Goal: Ask a question

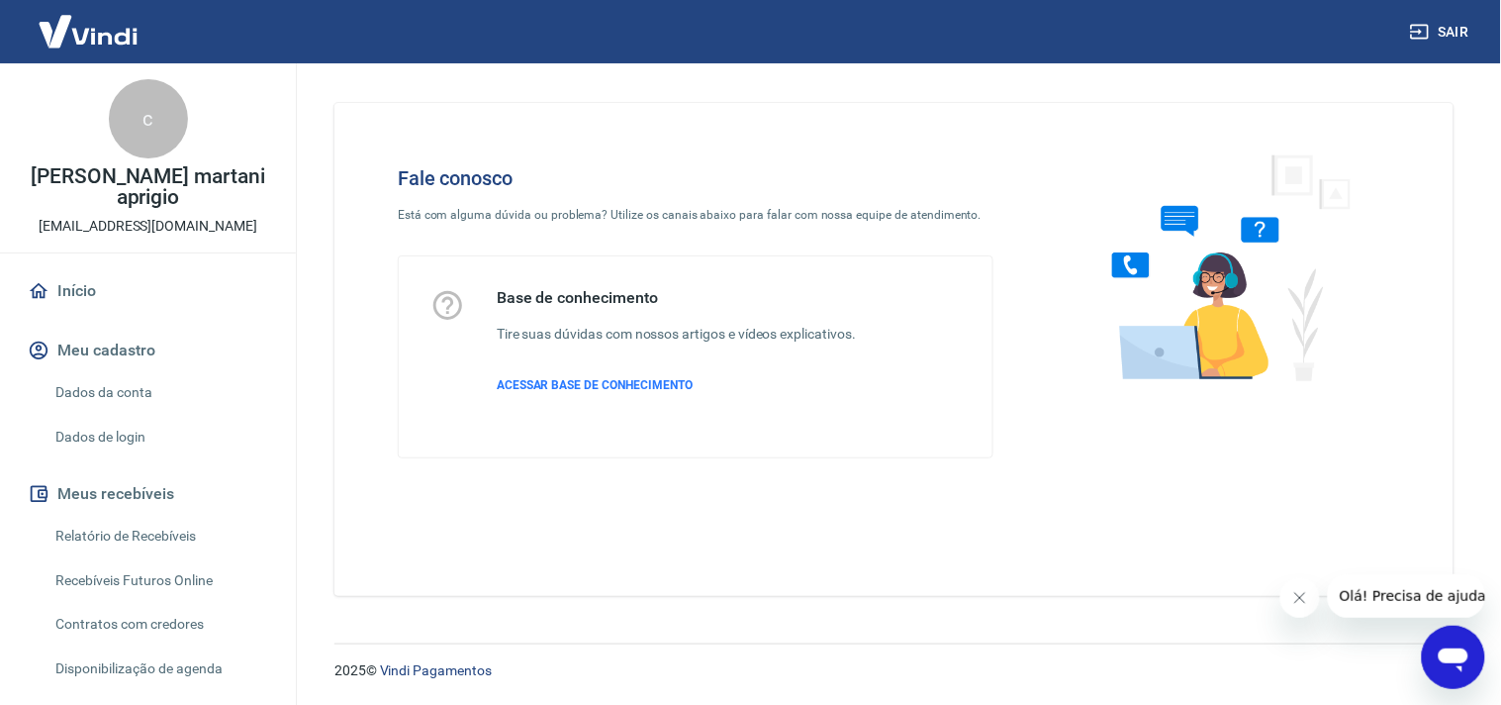
click at [1469, 662] on icon "Abrir janela de mensagens" at bounding box center [1453, 656] width 36 height 36
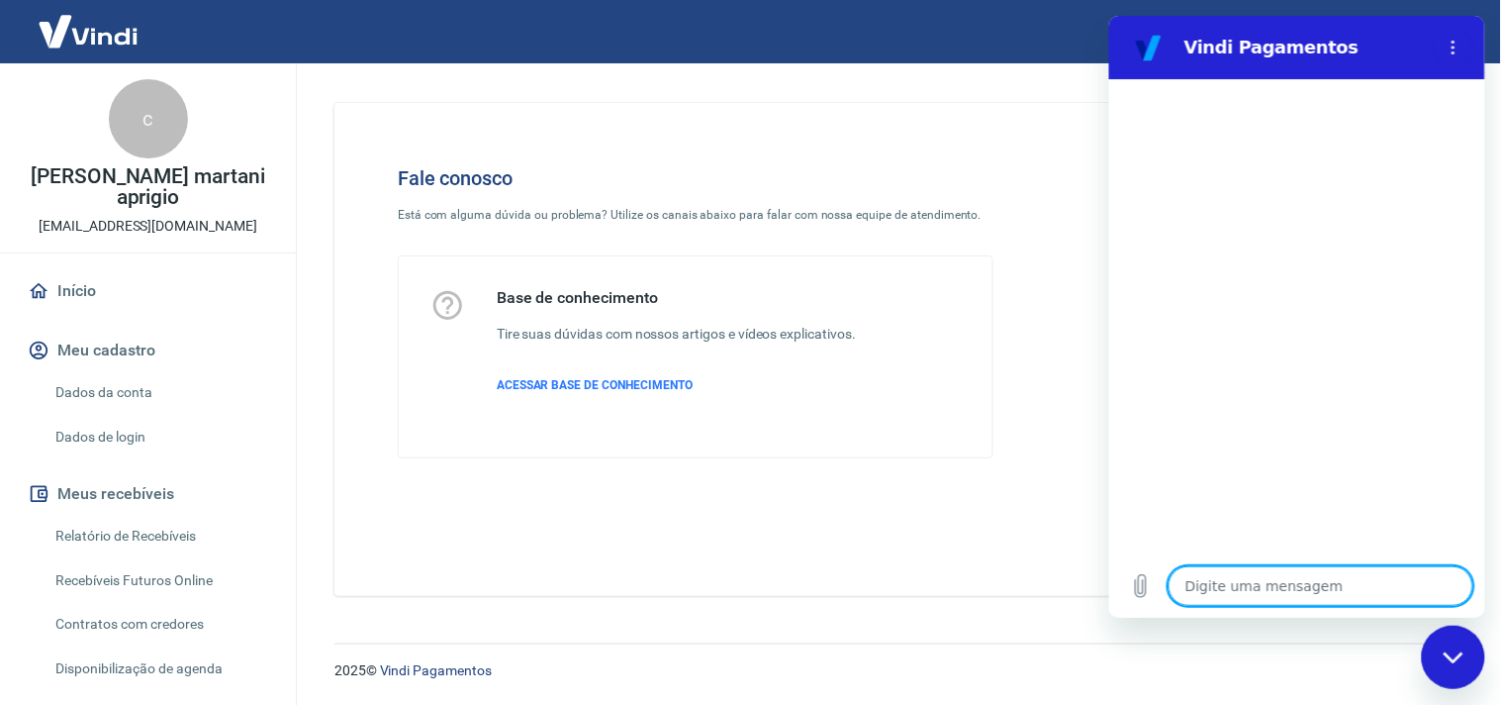
type textarea "b"
type textarea "x"
type textarea "bo"
type textarea "x"
type textarea "boa"
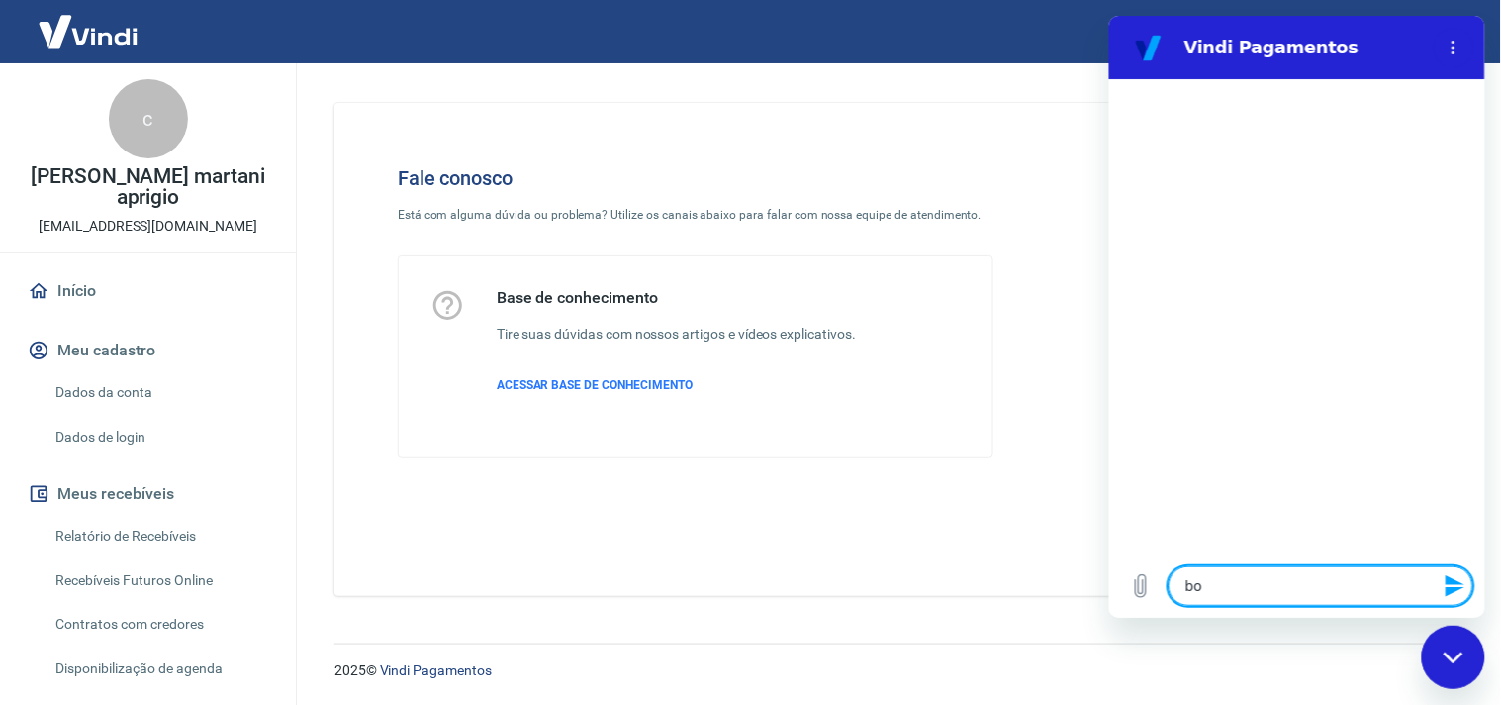
type textarea "x"
type textarea "boa"
type textarea "x"
type textarea "boa t"
type textarea "x"
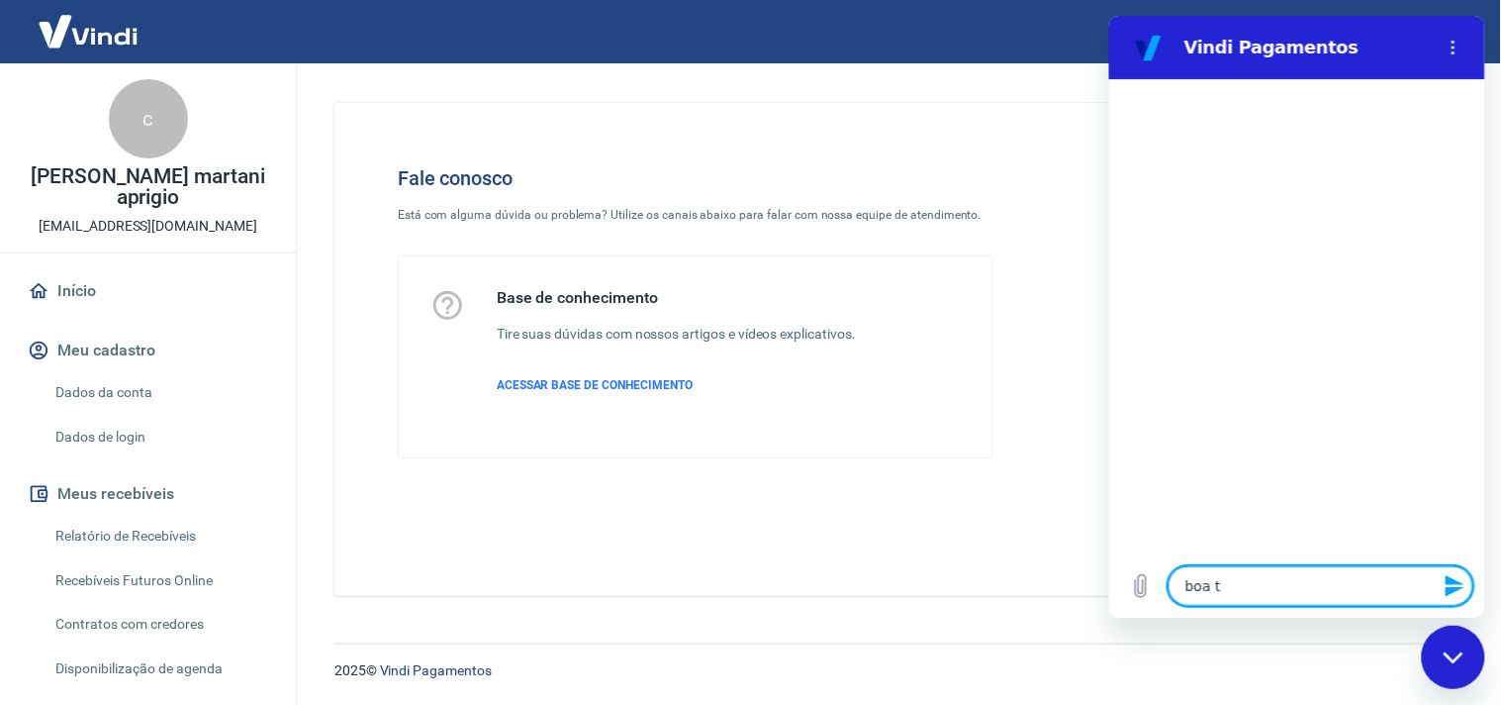
type textarea "boa ta"
type textarea "x"
type textarea "boa tar"
type textarea "x"
type textarea "boa tard"
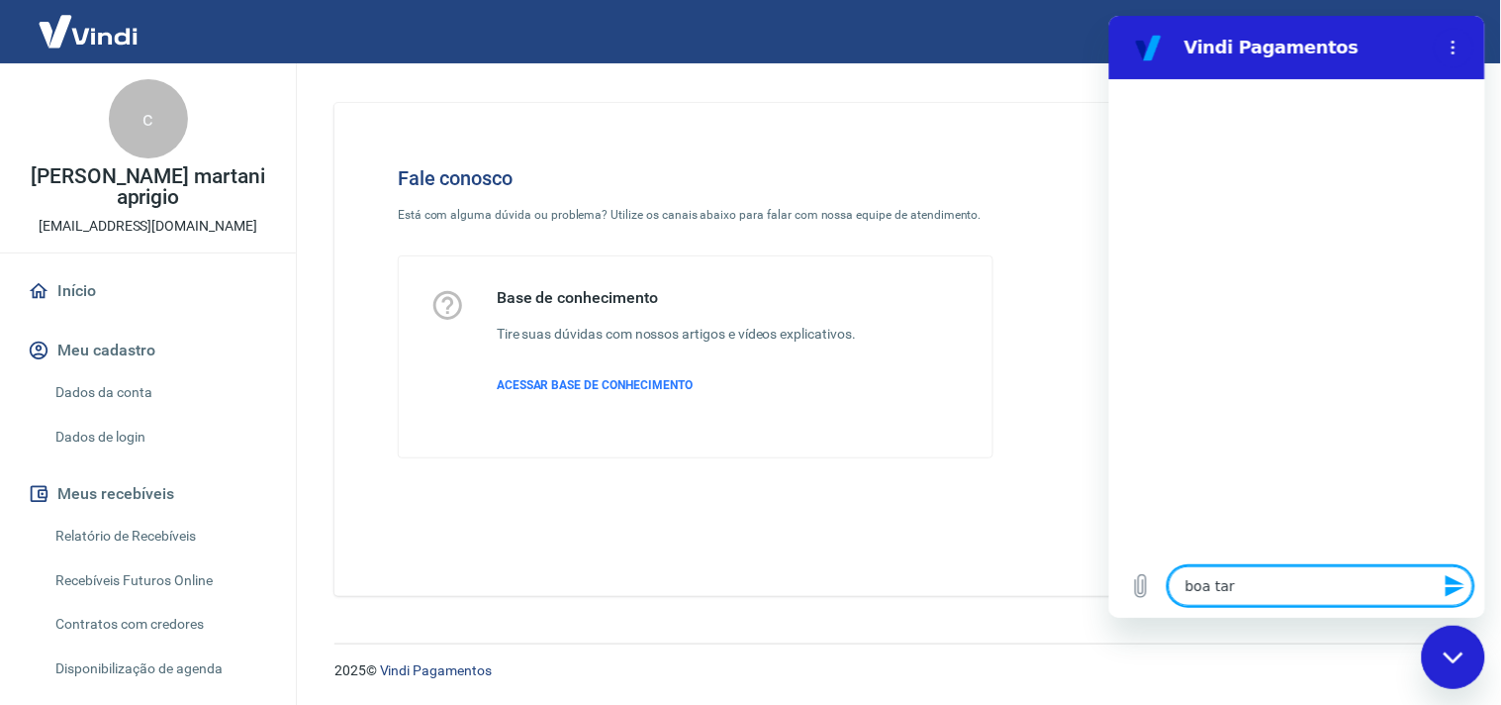
type textarea "x"
type textarea "boa tarde"
type textarea "x"
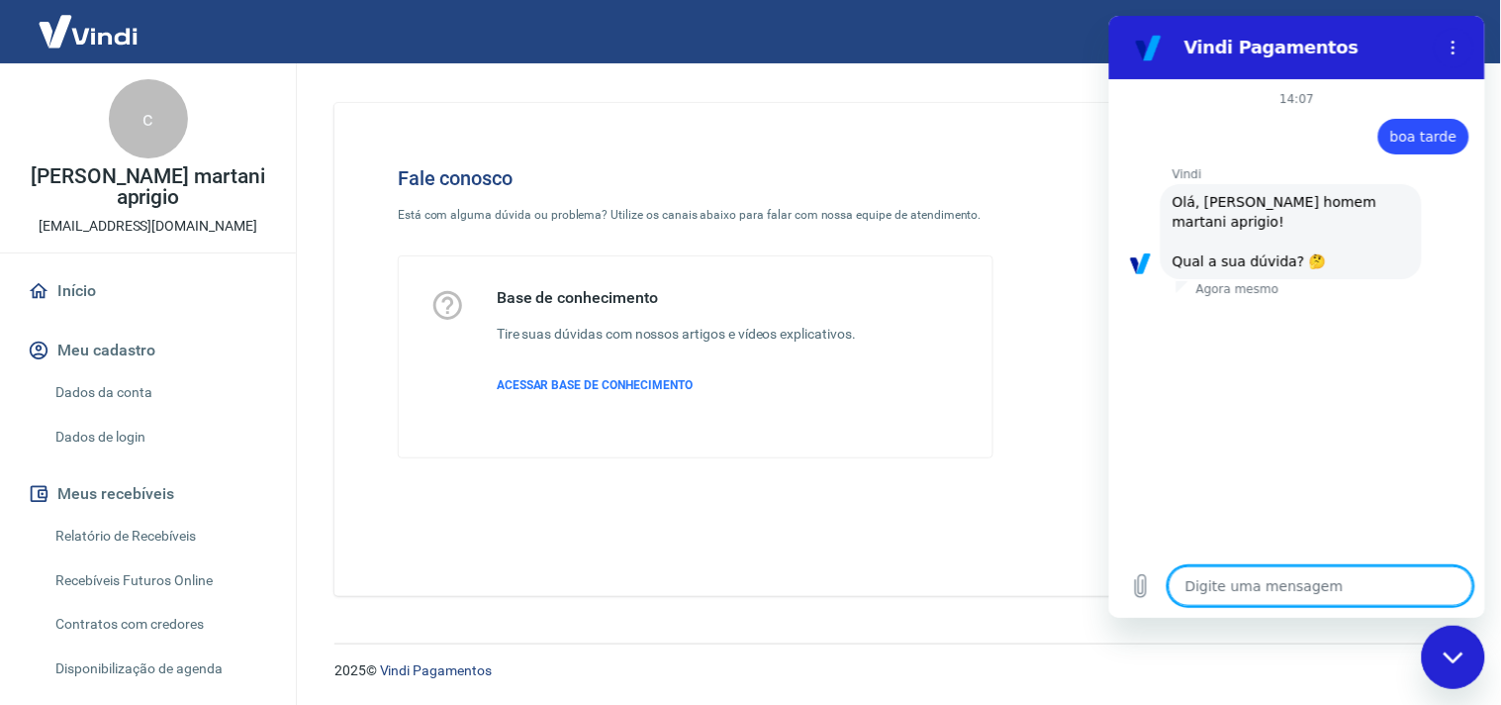
scroll to position [158, 0]
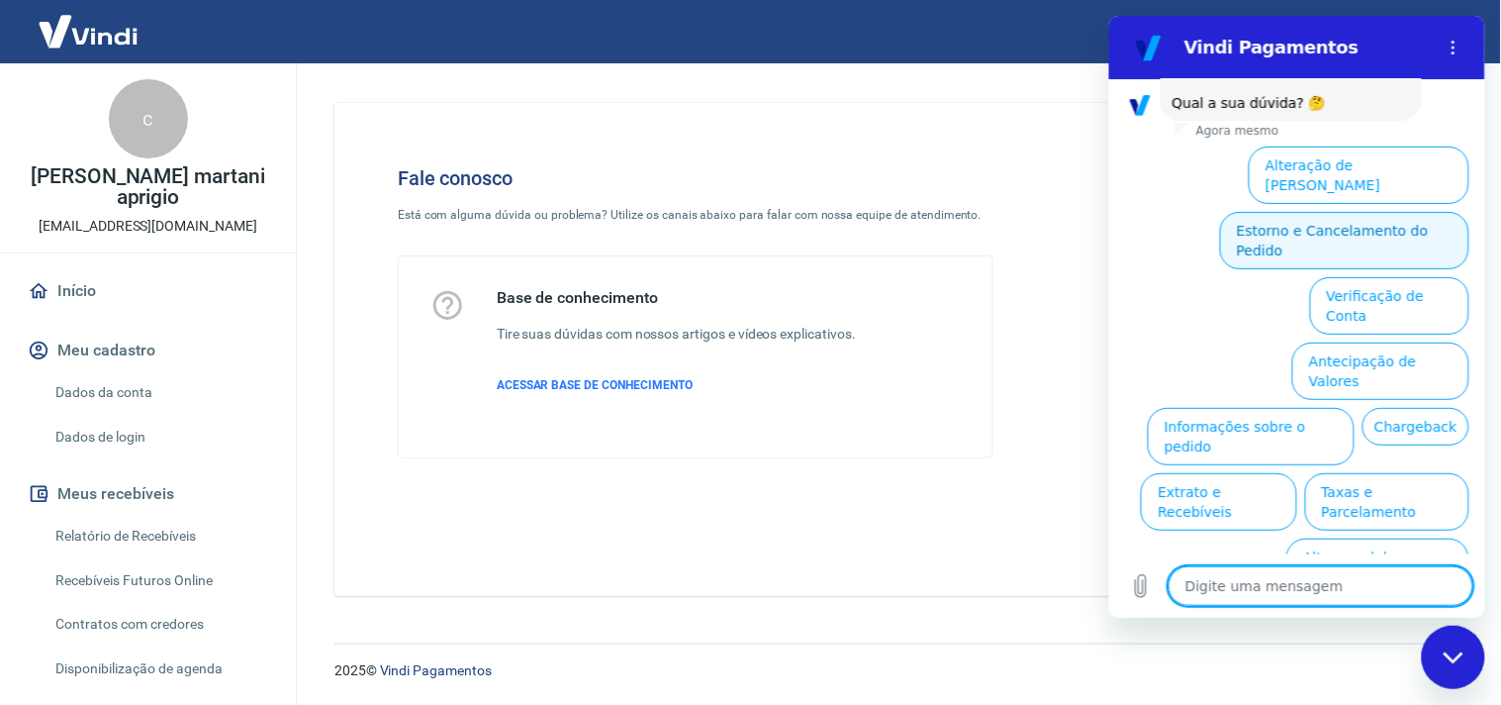
click at [1358, 213] on button "Estorno e Cancelamento do Pedido" at bounding box center [1343, 239] width 249 height 57
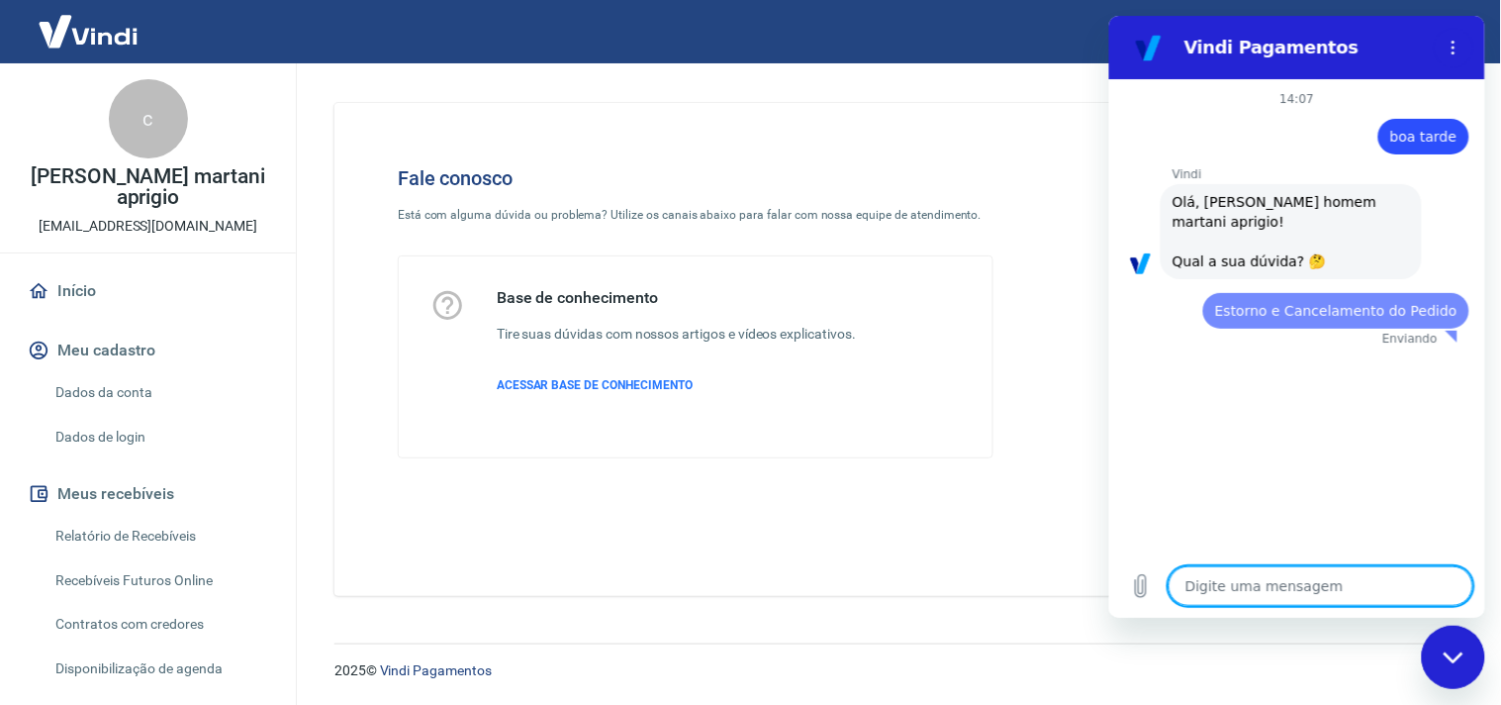
scroll to position [0, 0]
type textarea "x"
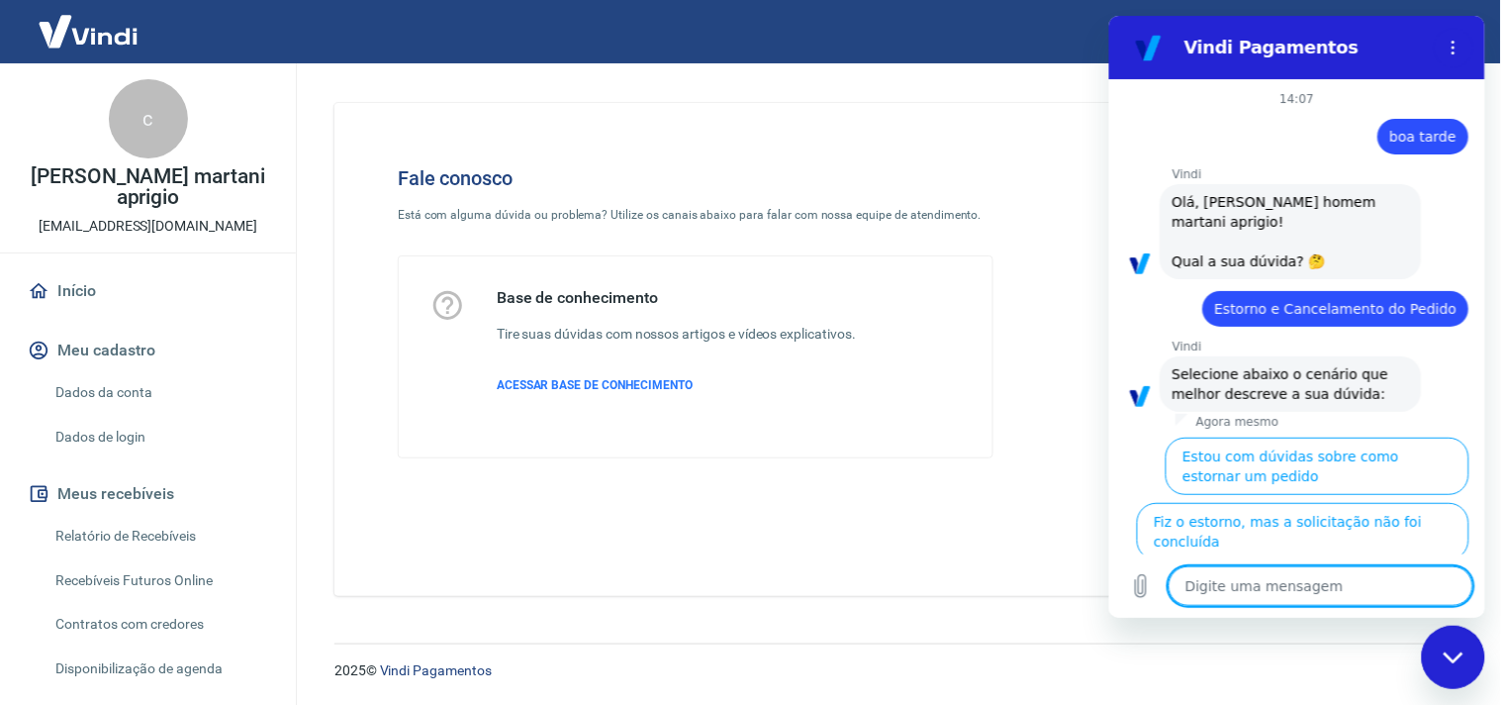
scroll to position [213, 0]
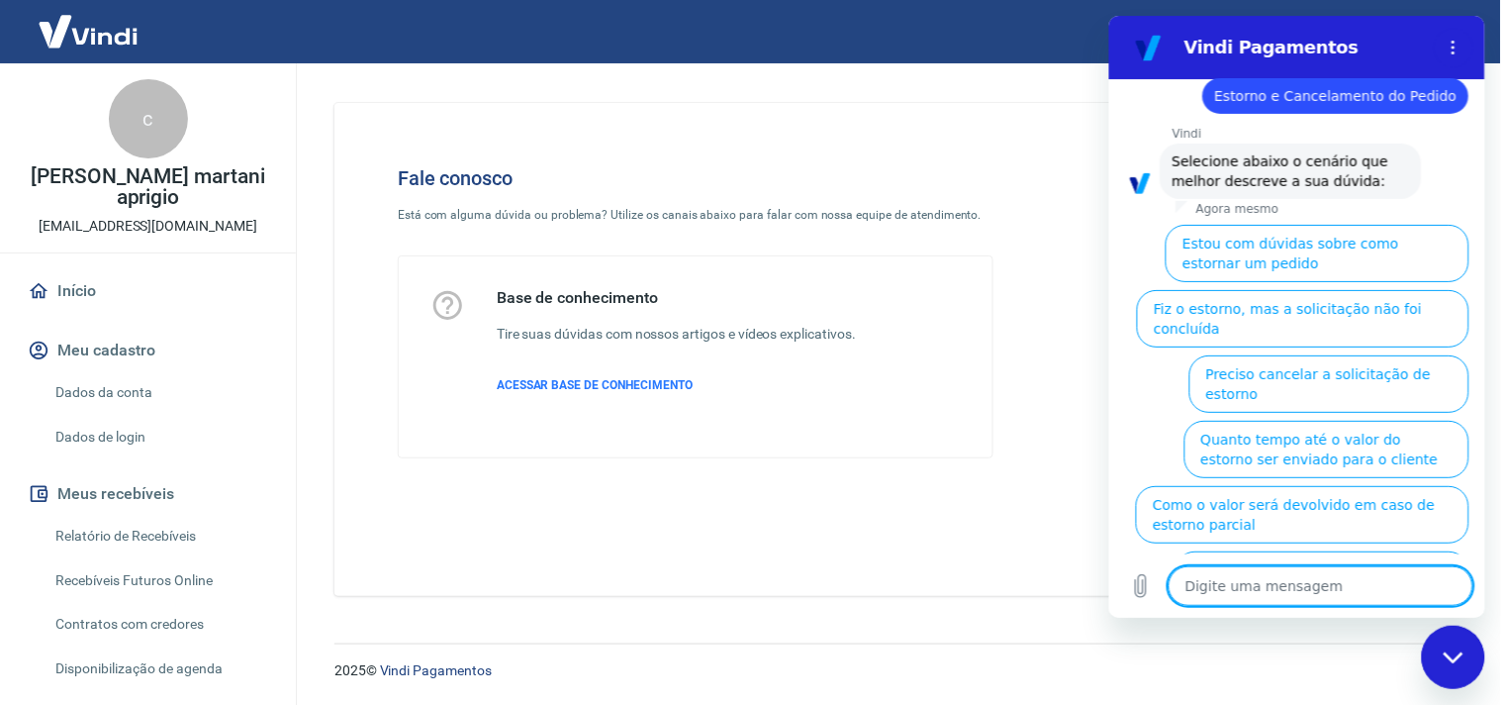
click at [1063, 125] on div "Fale conosco Está com alguma dúvida ou problema? Utilize os canais abaixo para …" at bounding box center [894, 349] width 1119 height 493
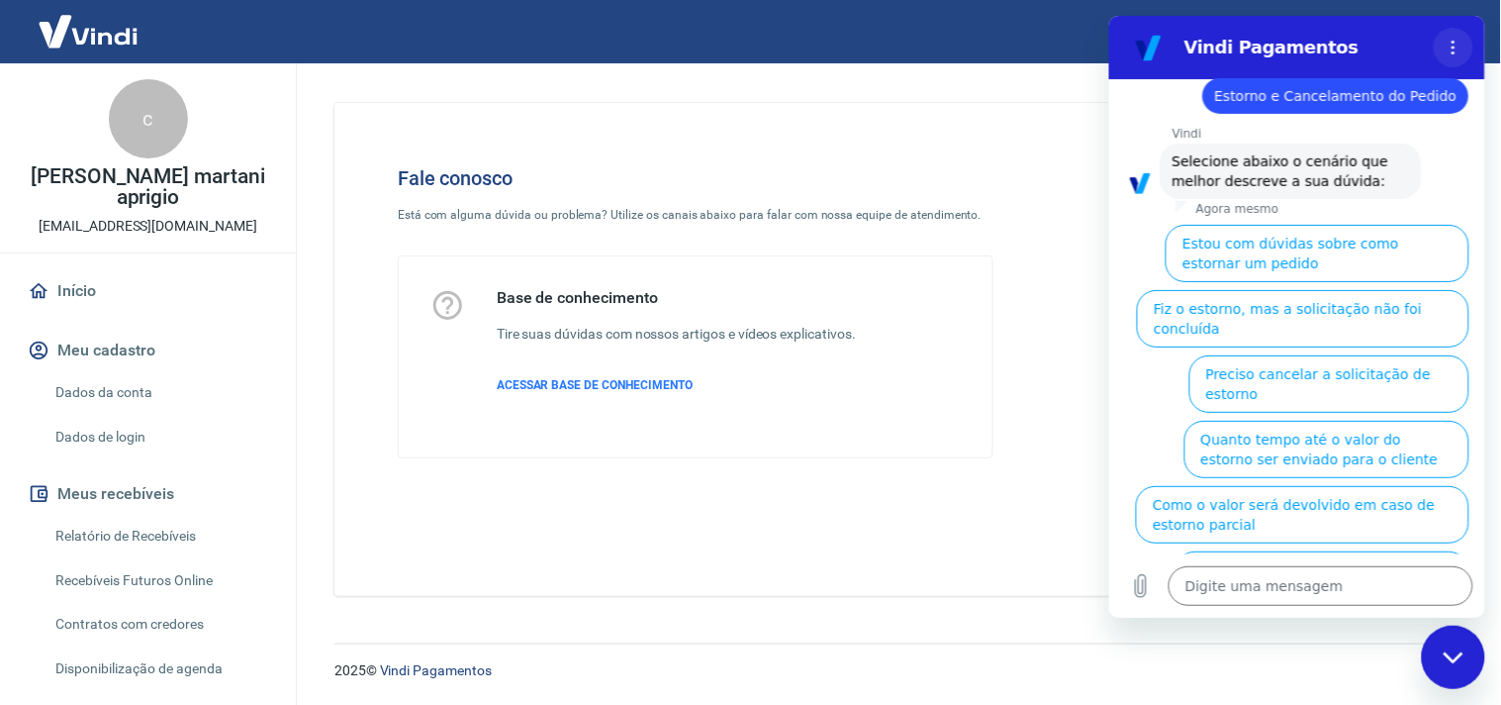
click at [1456, 48] on icon "Menu de opções" at bounding box center [1453, 47] width 16 height 16
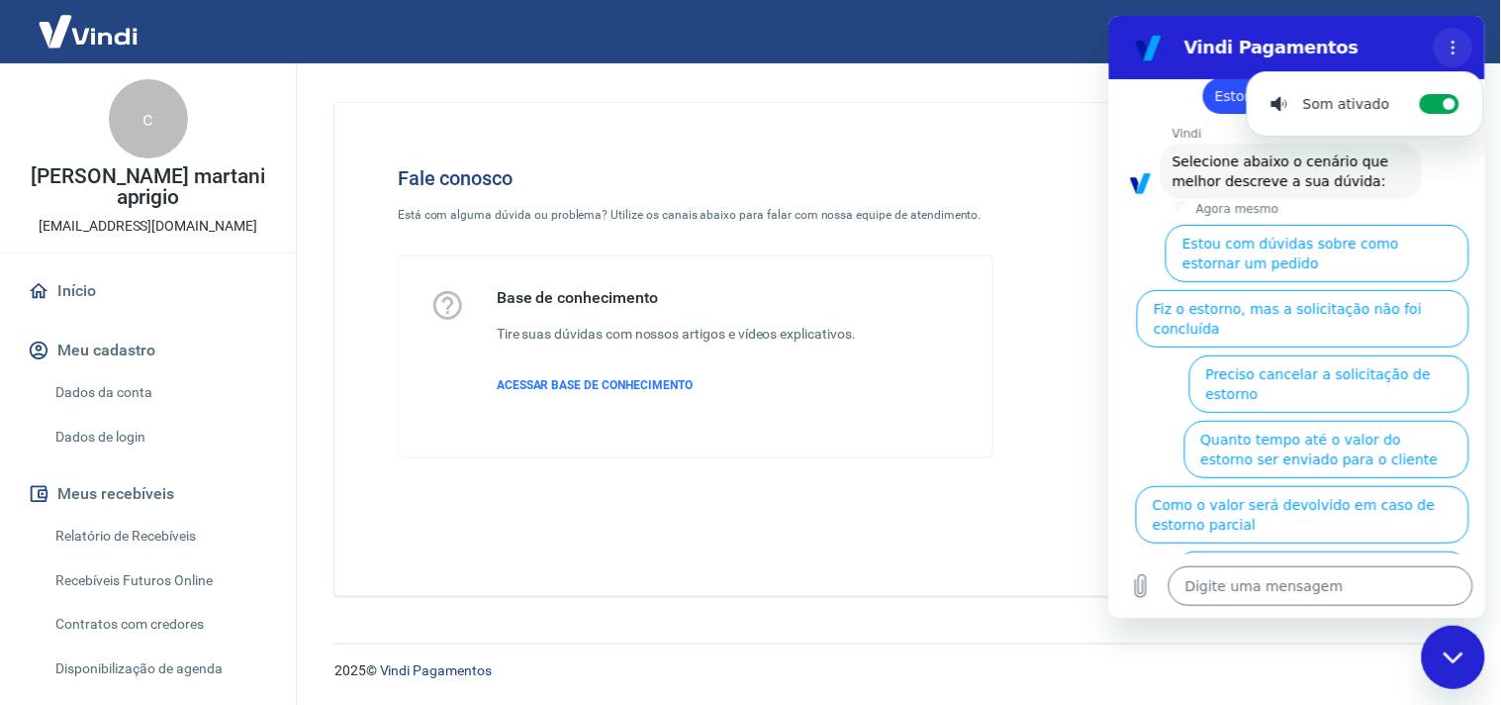
click at [1456, 48] on icon "Menu de opções" at bounding box center [1453, 47] width 16 height 16
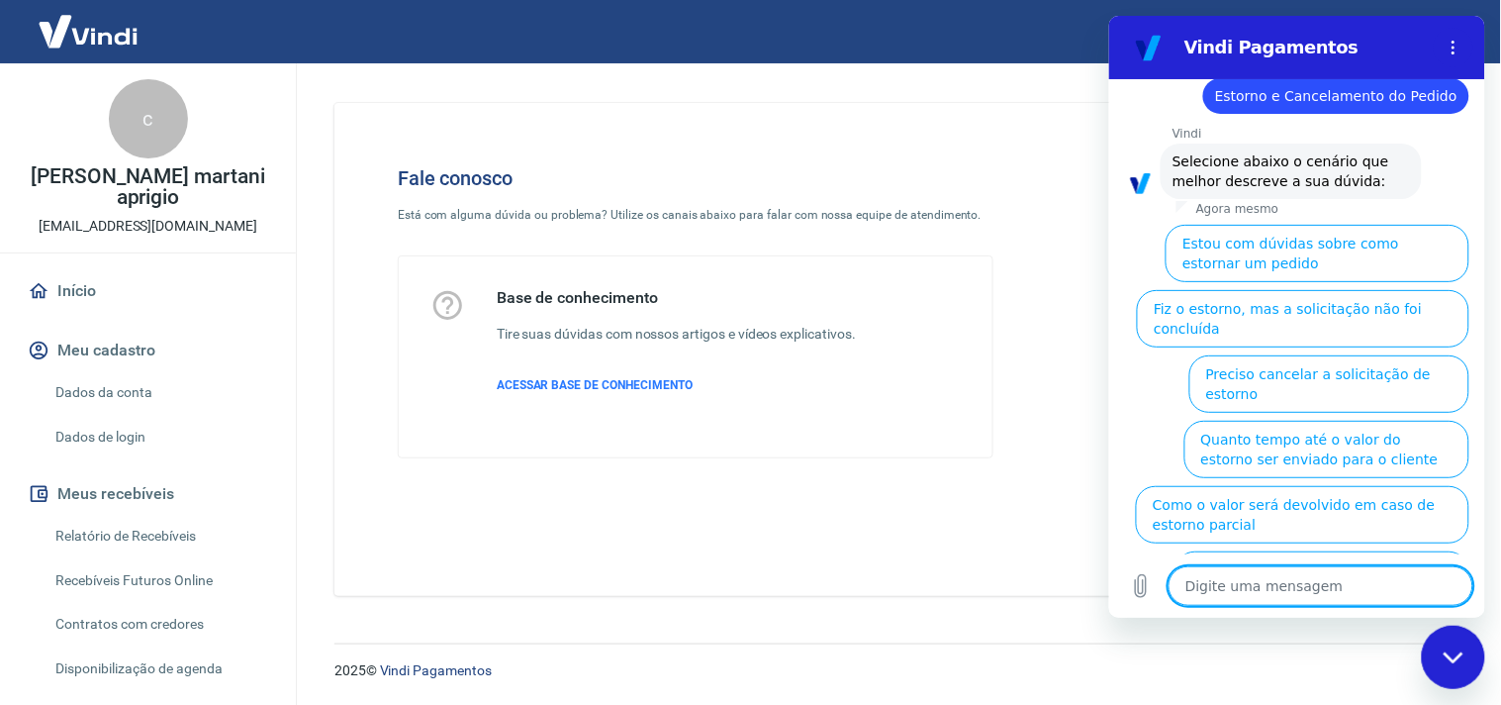
drag, startPoint x: 2324, startPoint y: 632, endPoint x: 1228, endPoint y: 598, distance: 1096.2
click at [1228, 598] on textarea at bounding box center [1320, 585] width 305 height 40
type textarea "c"
type textarea "x"
type textarea "ca"
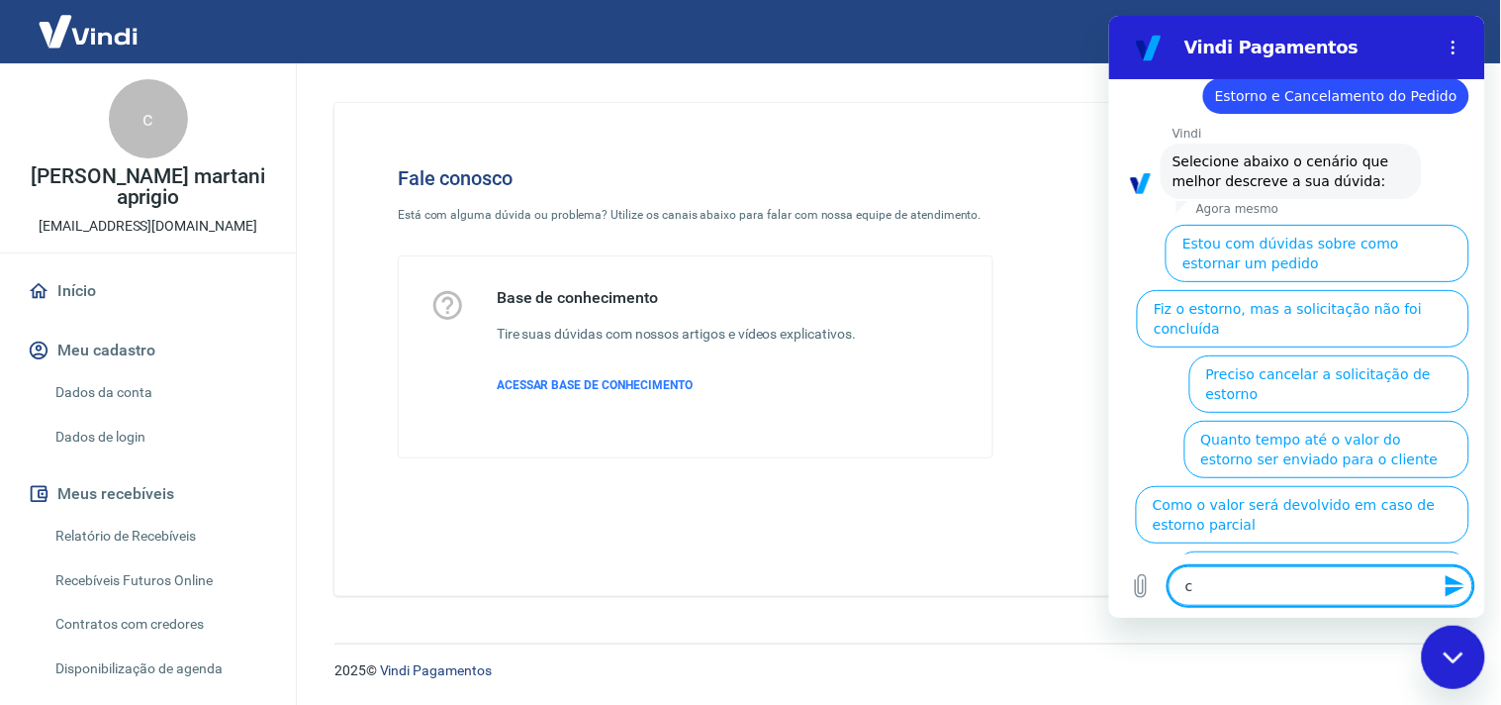
type textarea "x"
type textarea "can"
type textarea "x"
type textarea "canc"
type textarea "x"
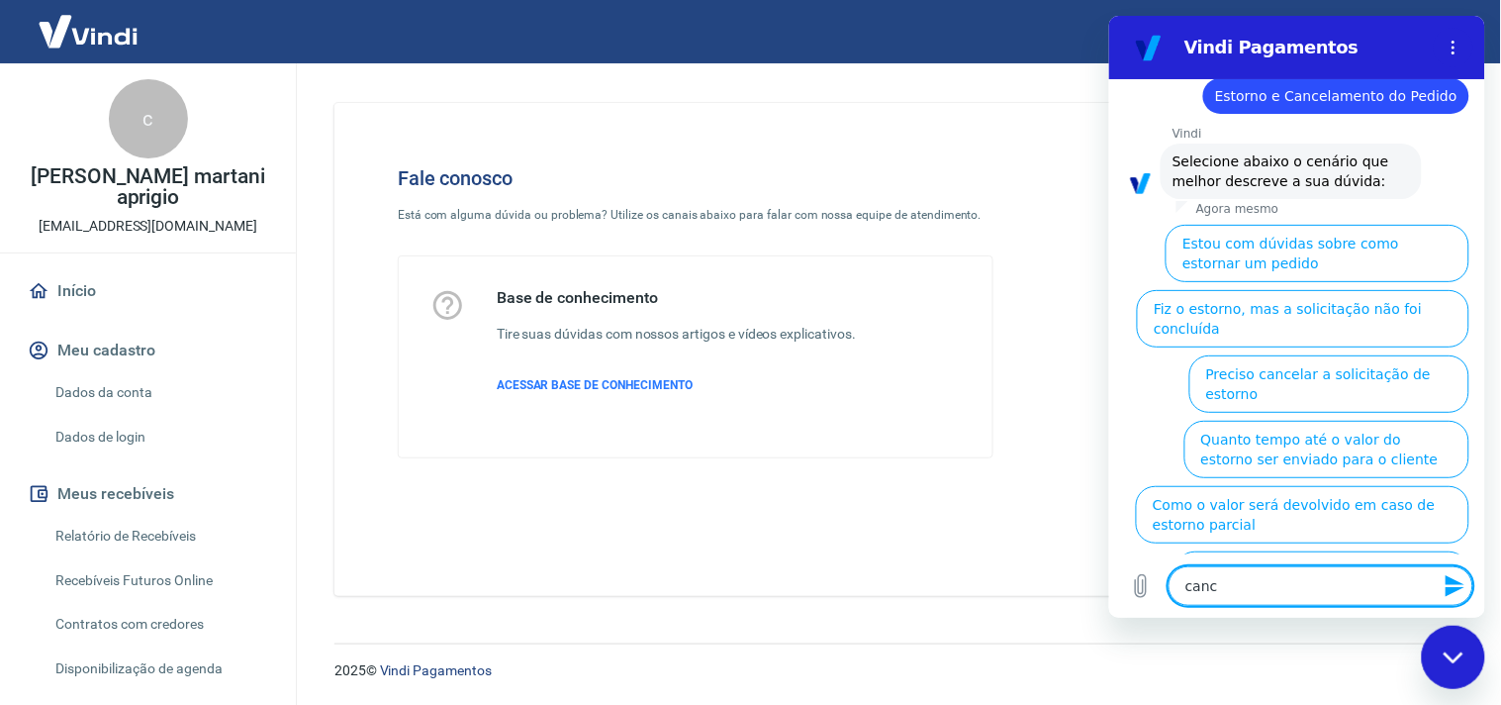
type textarea "cance"
type textarea "x"
type textarea "cancel"
type textarea "x"
type textarea "cancela"
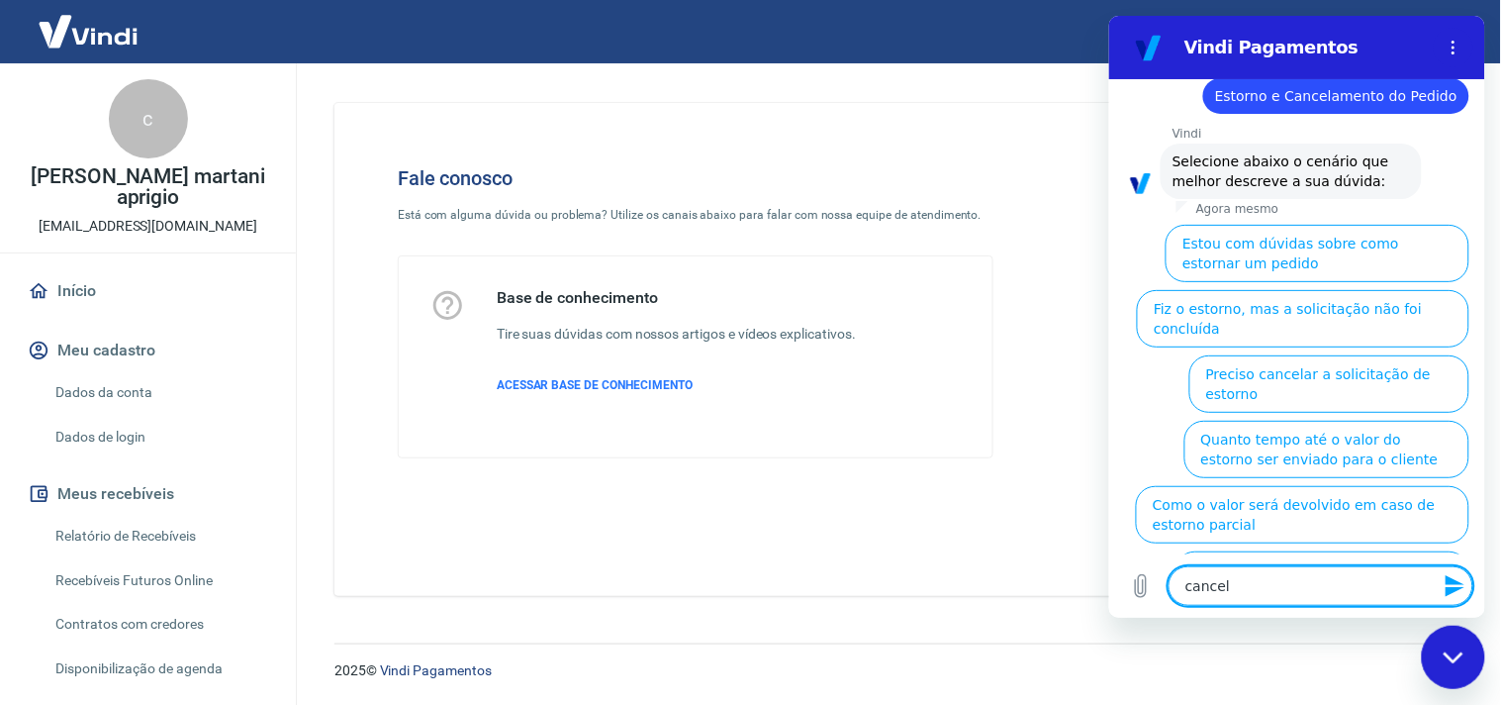
type textarea "x"
type textarea "cancelam"
type textarea "x"
type textarea "cancelame"
type textarea "x"
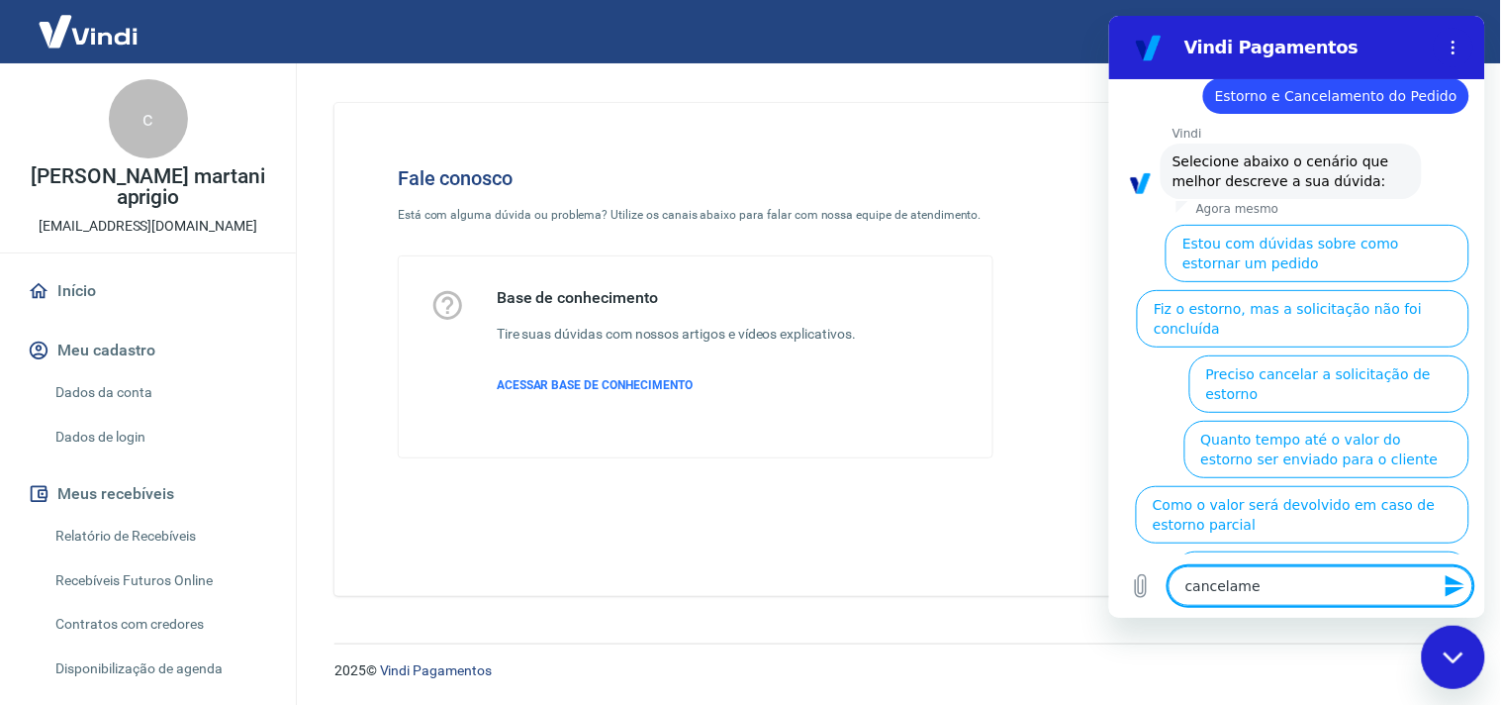
type textarea "cancelamen"
type textarea "x"
type textarea "cancelament"
type textarea "x"
type textarea "cancelamento"
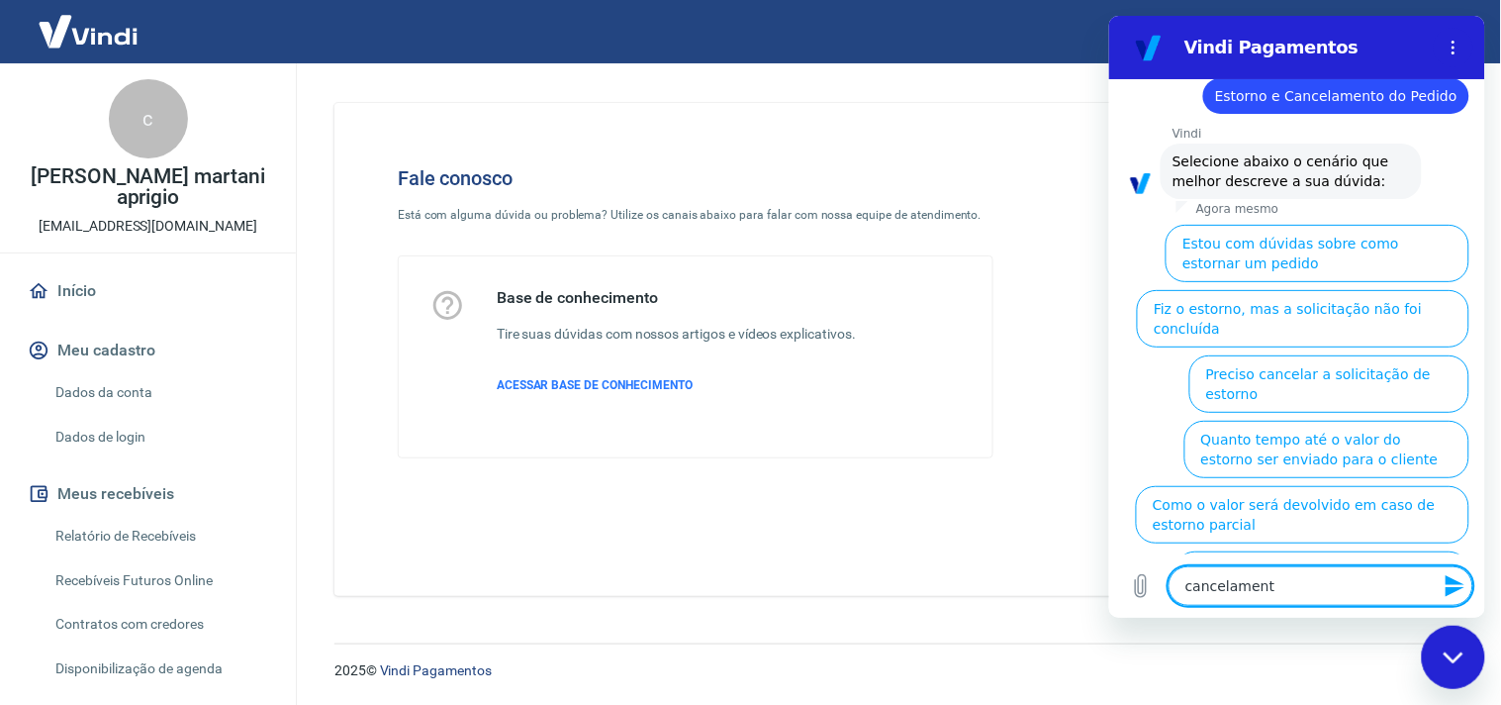
type textarea "x"
type textarea "cancelamento"
type textarea "x"
type textarea "cancelamento d"
type textarea "x"
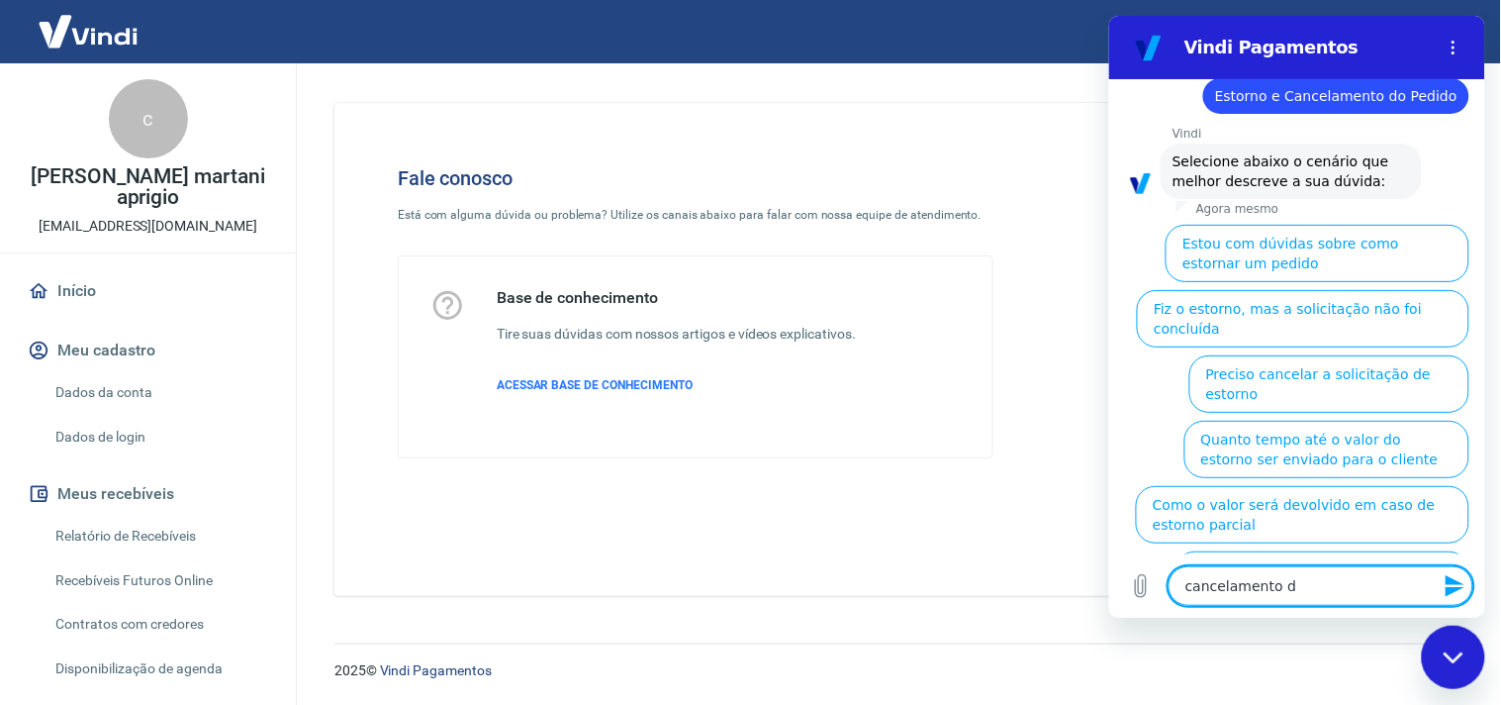
type textarea "cancelamento do"
type textarea "x"
type textarea "cancelamento do"
type textarea "x"
type textarea "cancelamento do p"
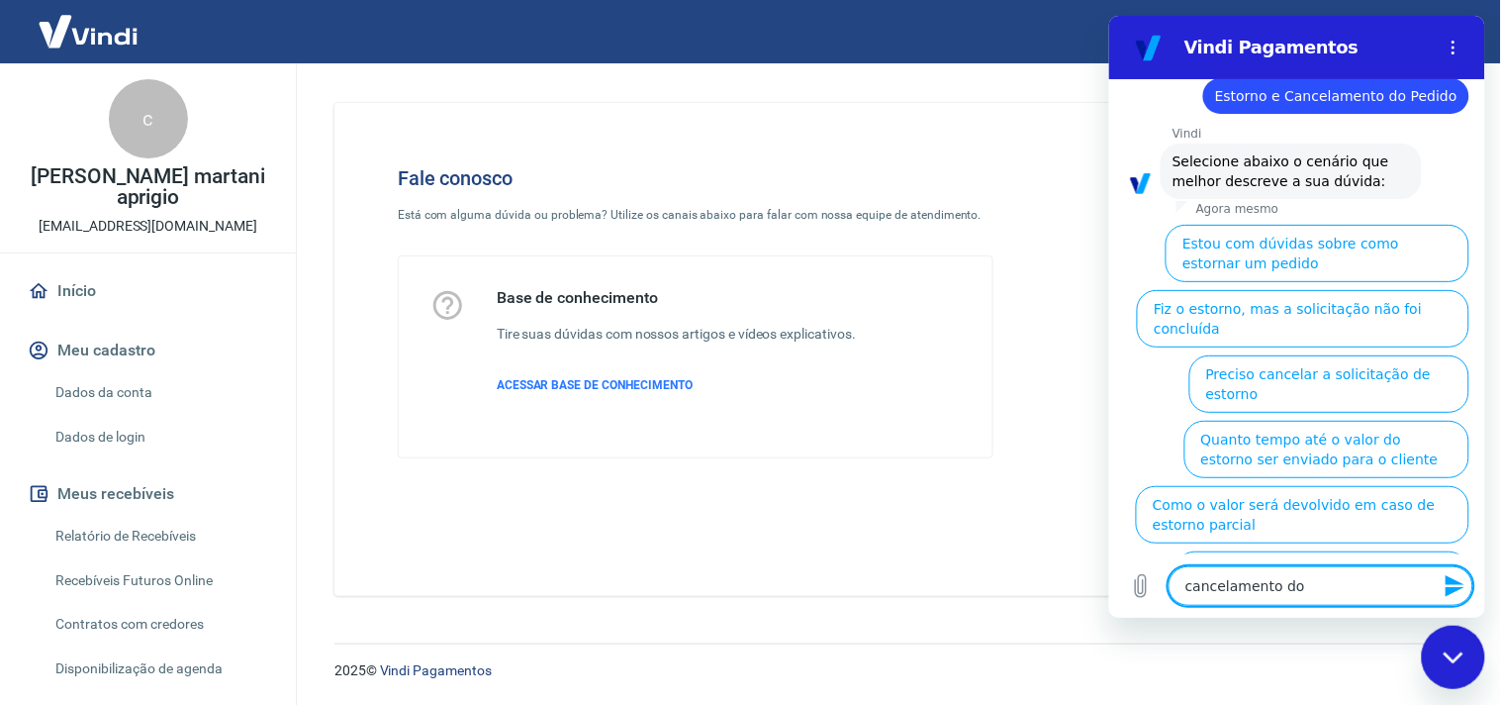
type textarea "x"
type textarea "cancelamento do pe"
type textarea "x"
type textarea "cancelamento do ped"
type textarea "x"
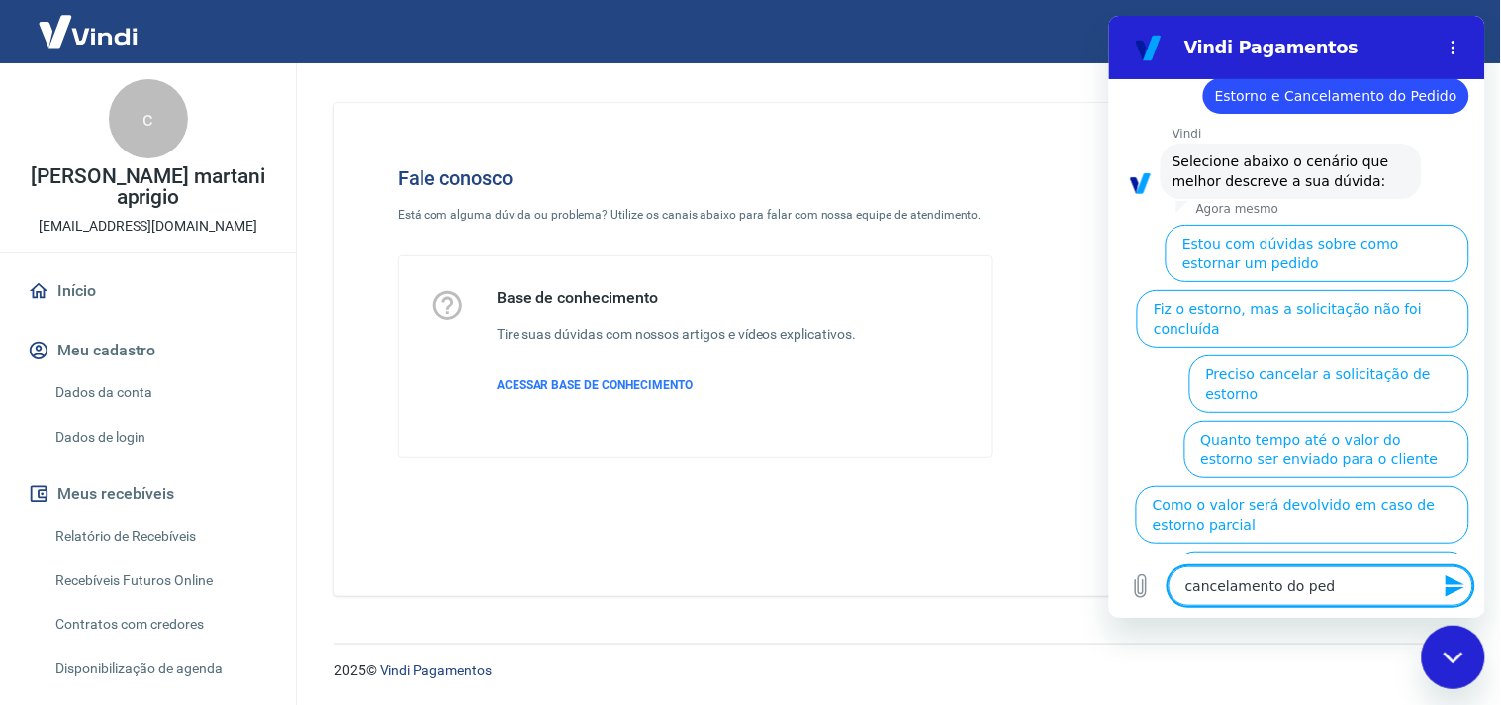
type textarea "cancelamento do pedi"
type textarea "x"
type textarea "cancelamento do pedid"
type textarea "x"
type textarea "cancelamento do pedido"
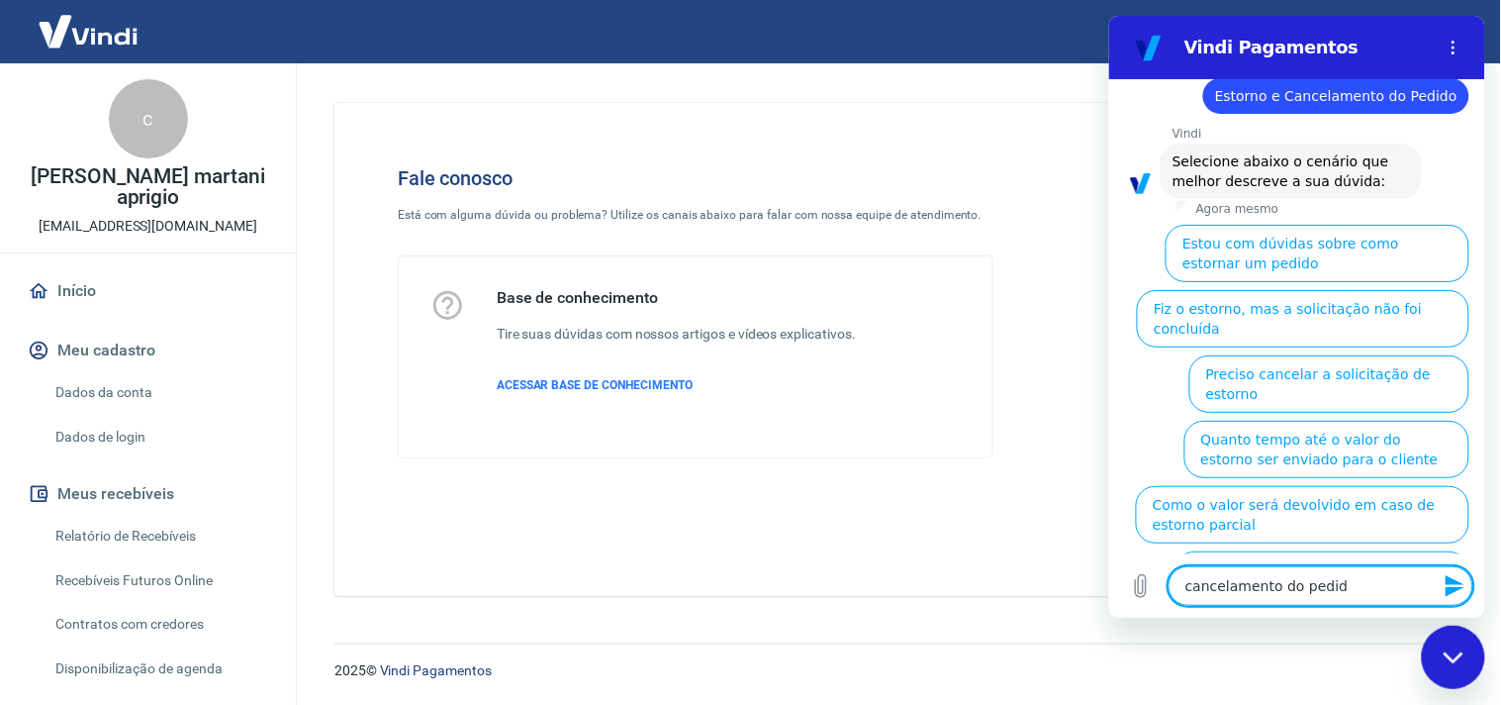
type textarea "x"
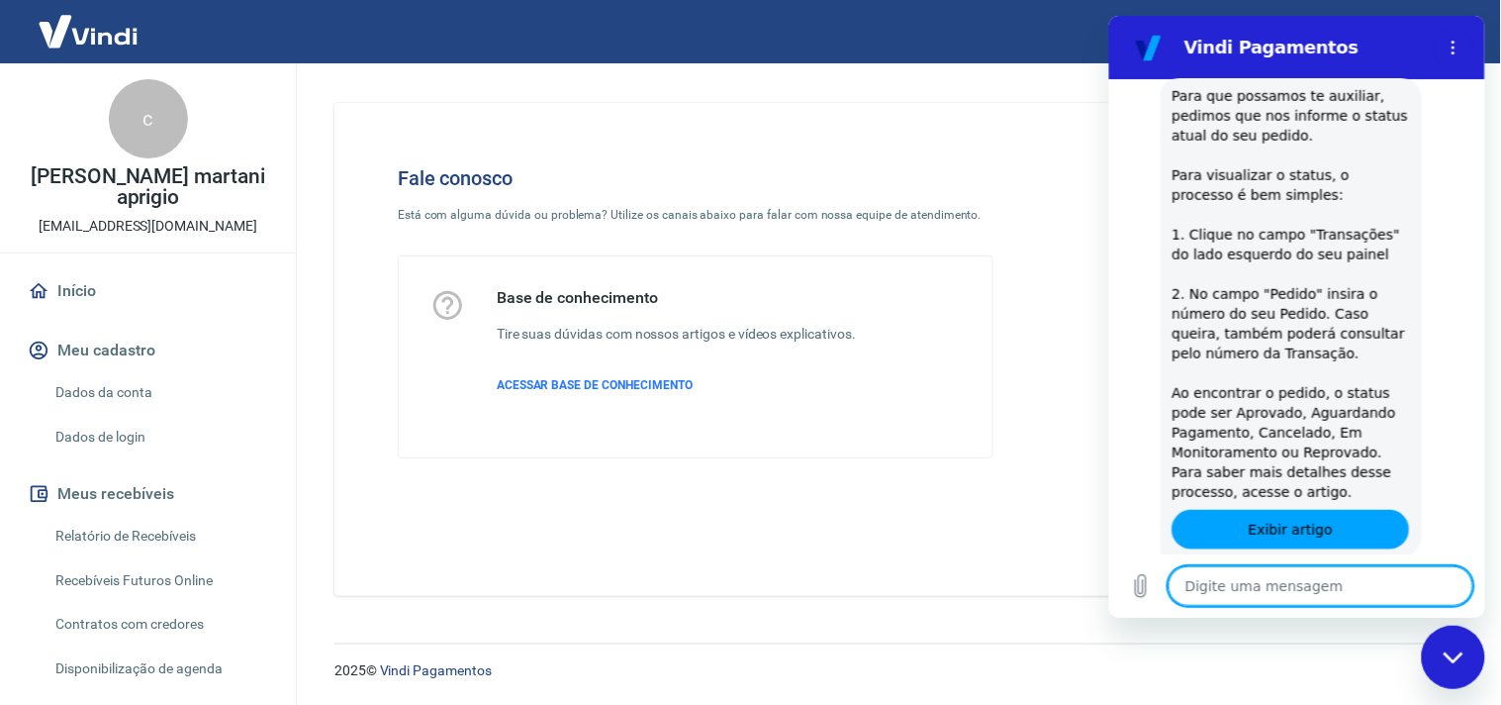
scroll to position [630, 0]
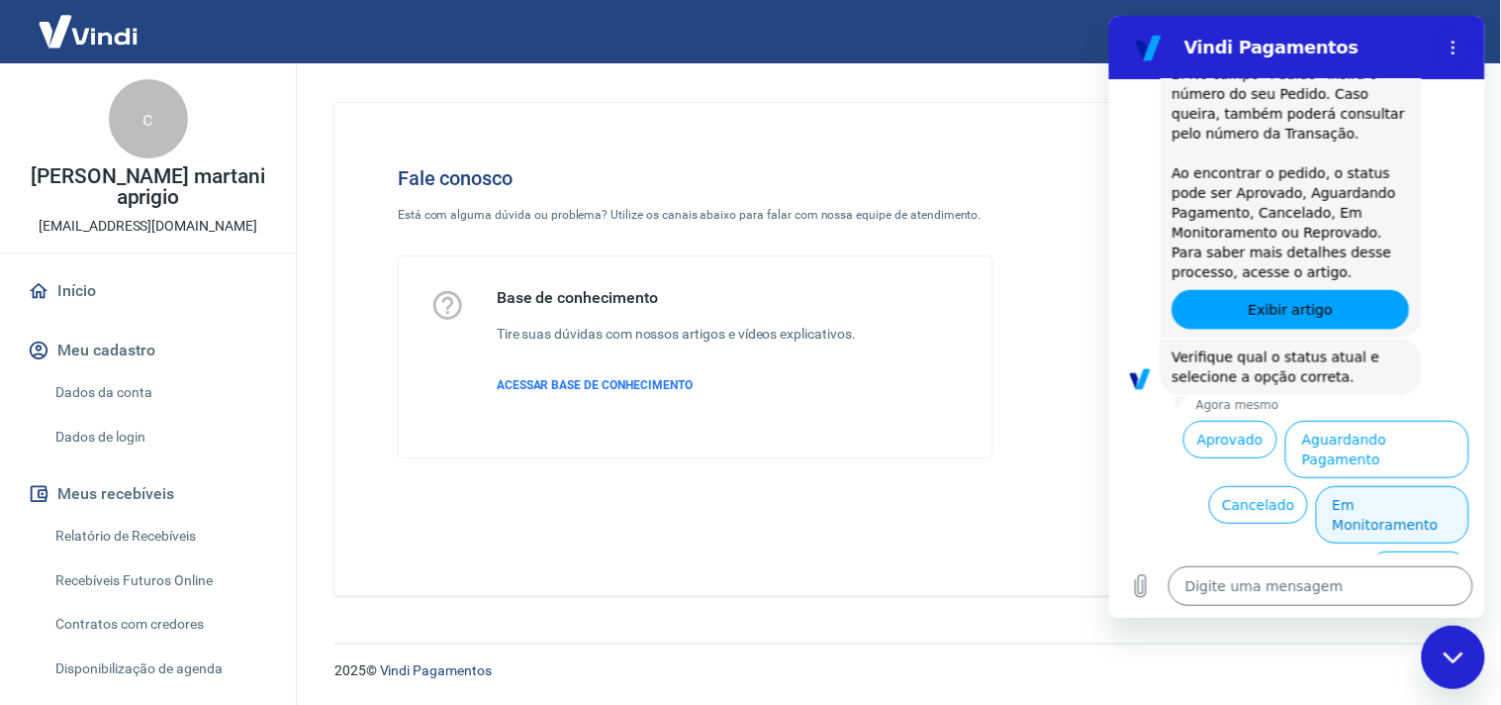
click at [1368, 485] on button "Em Monitoramento" at bounding box center [1391, 513] width 153 height 57
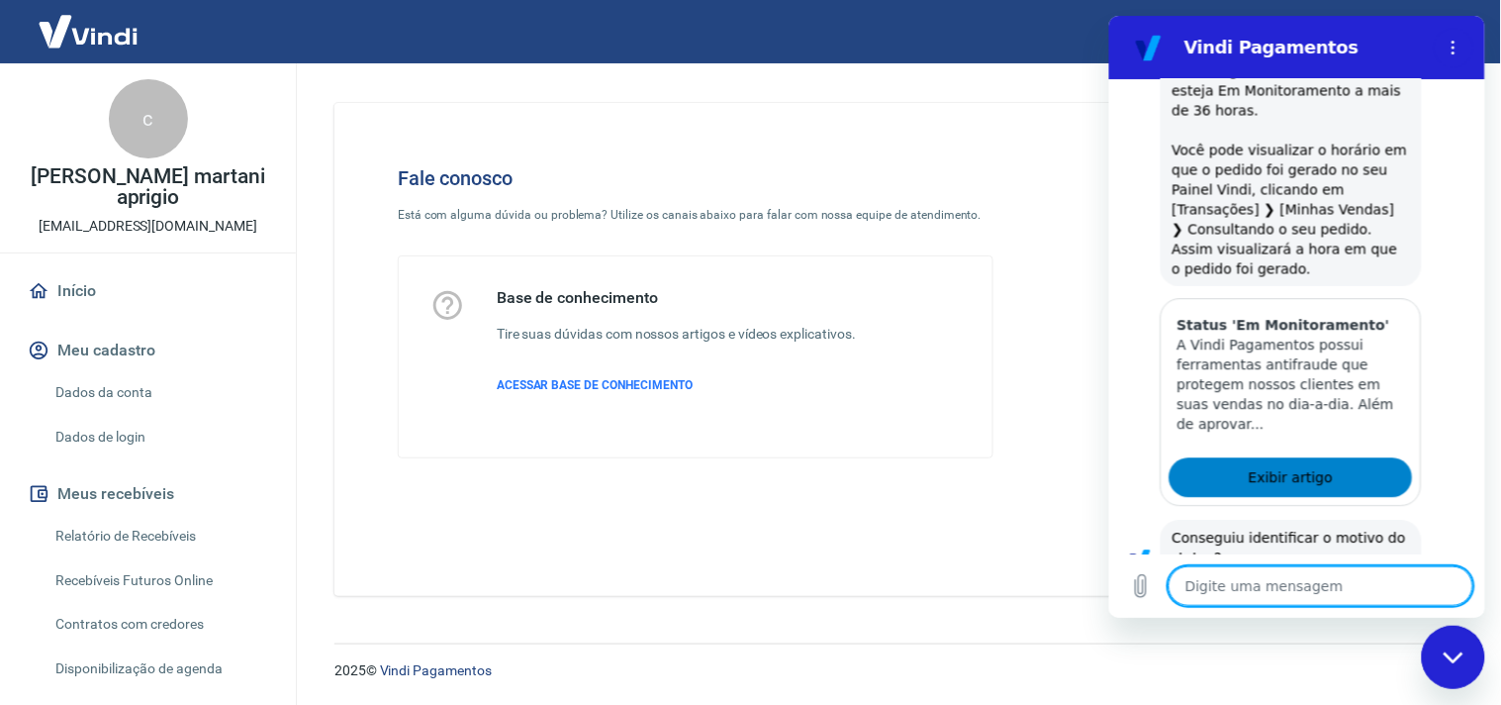
scroll to position [1488, 0]
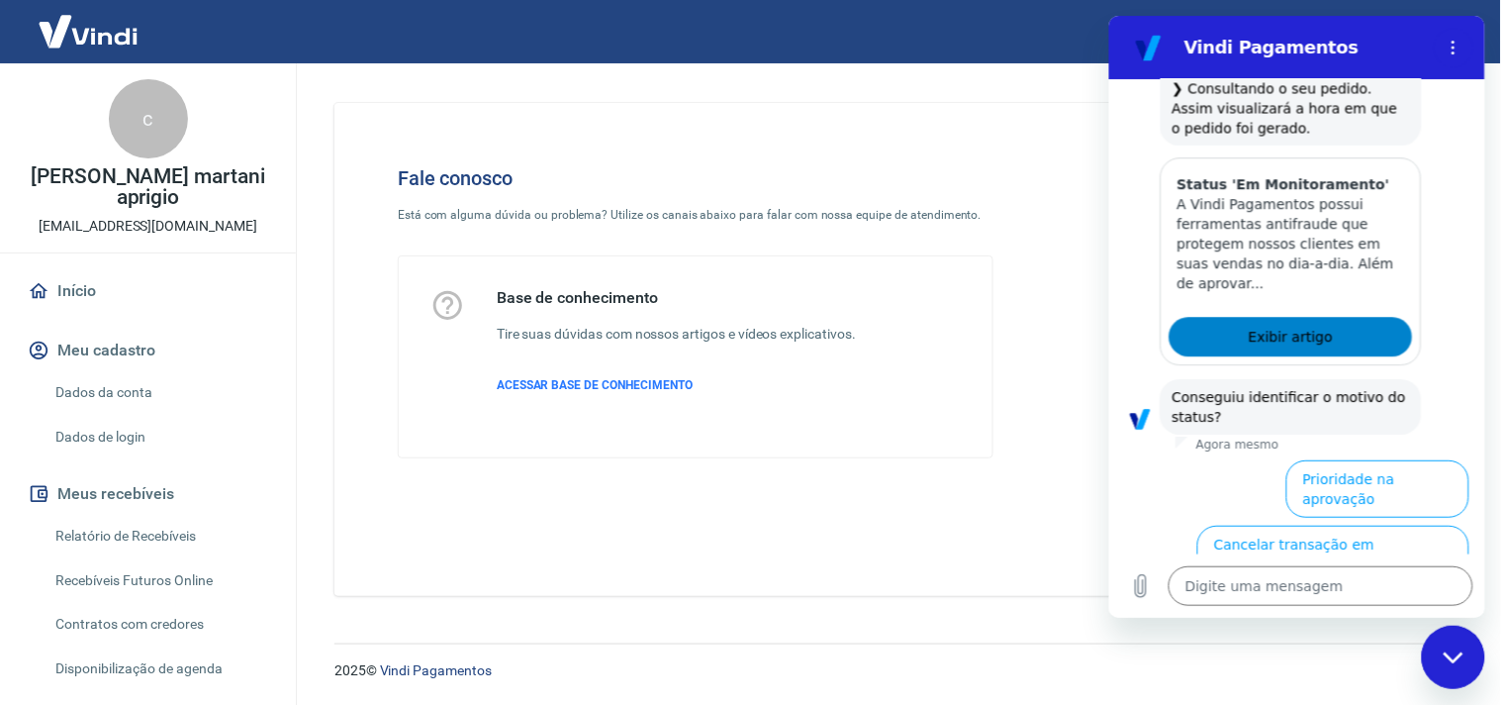
click at [1304, 324] on span "Exibir artigo" at bounding box center [1290, 336] width 84 height 24
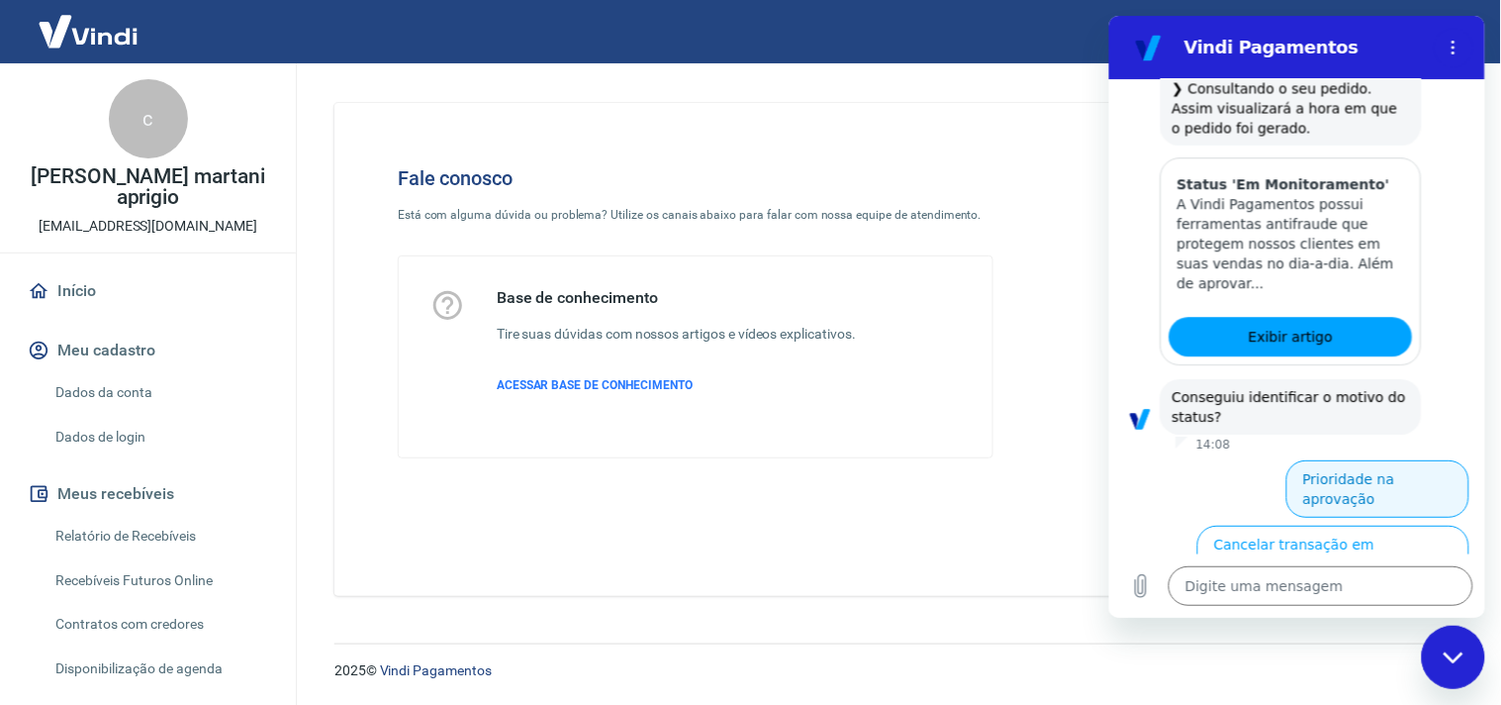
click at [1327, 459] on button "Prioridade na aprovação" at bounding box center [1377, 487] width 183 height 57
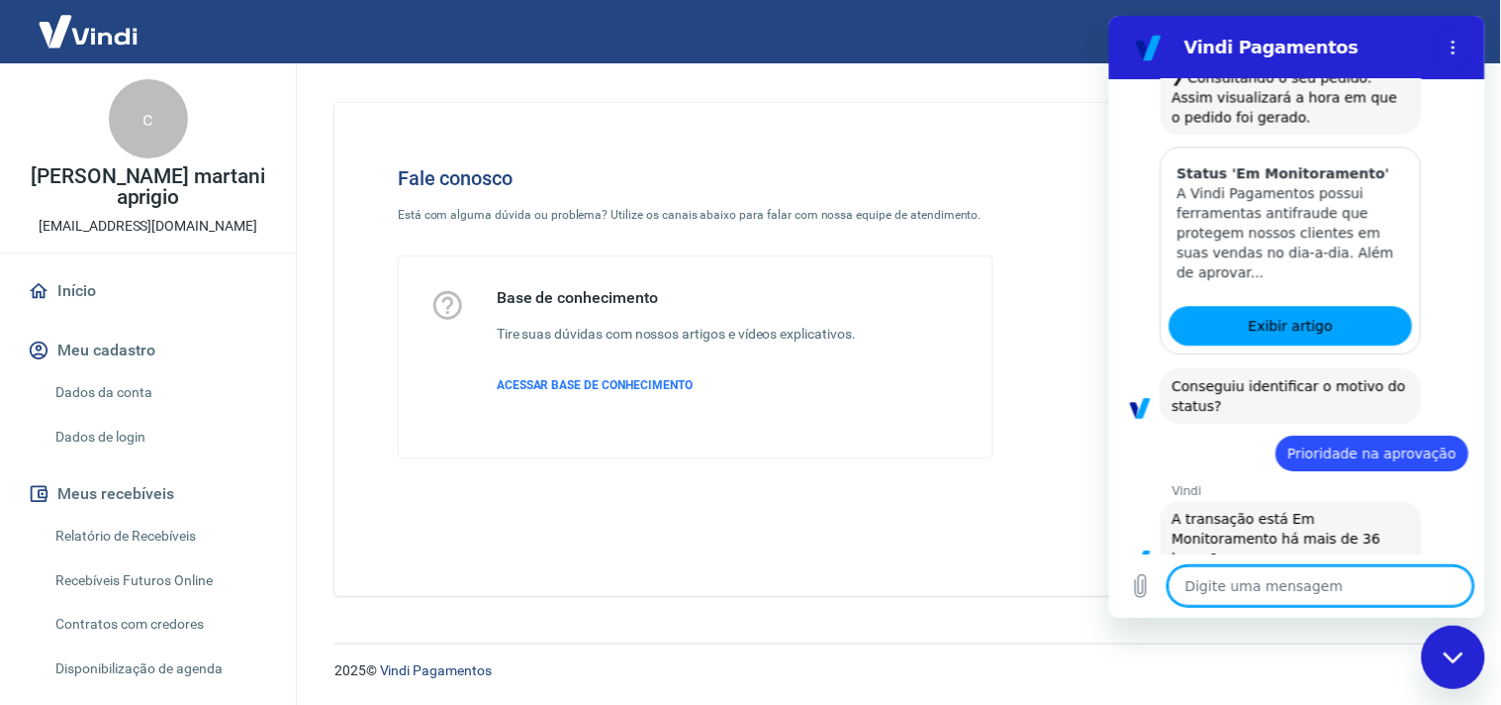
scroll to position [1548, 0]
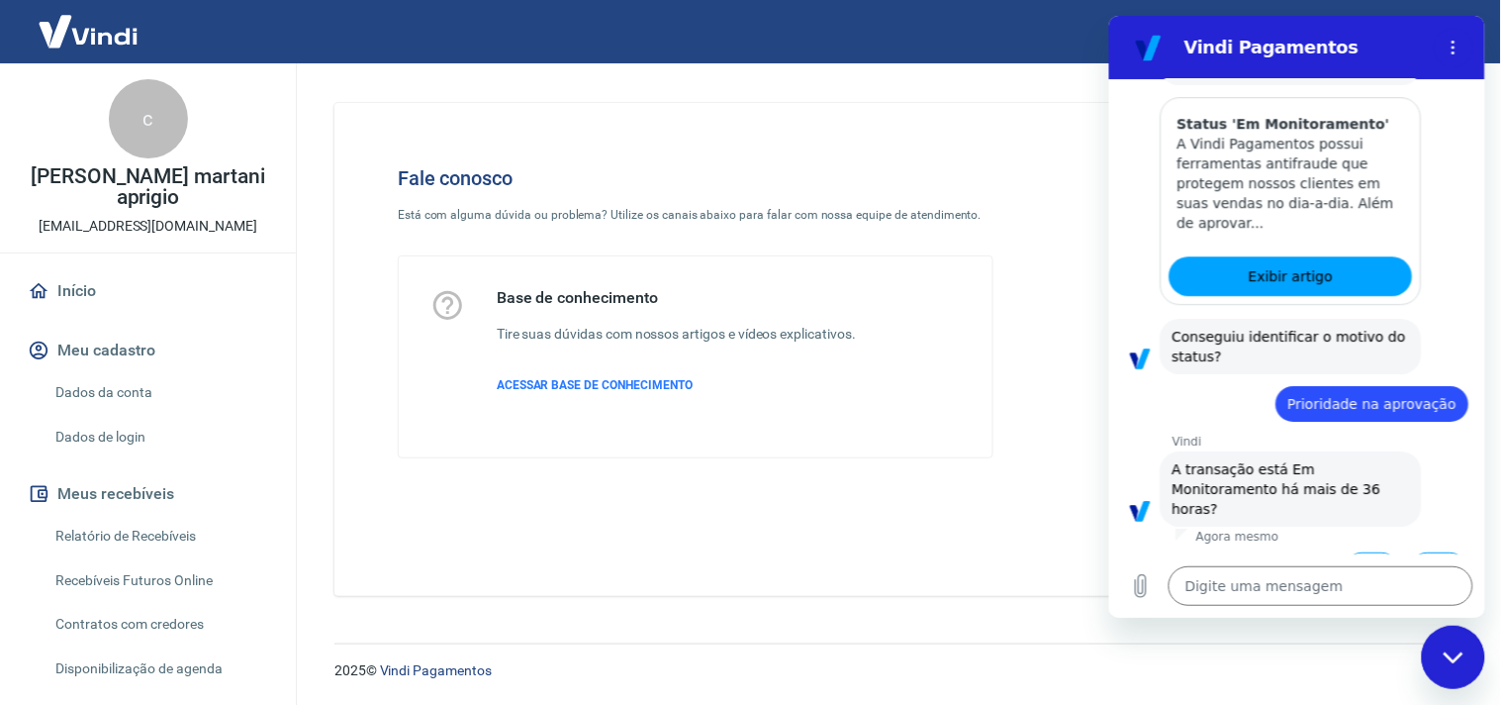
click at [1438, 551] on button "Não" at bounding box center [1438, 570] width 60 height 38
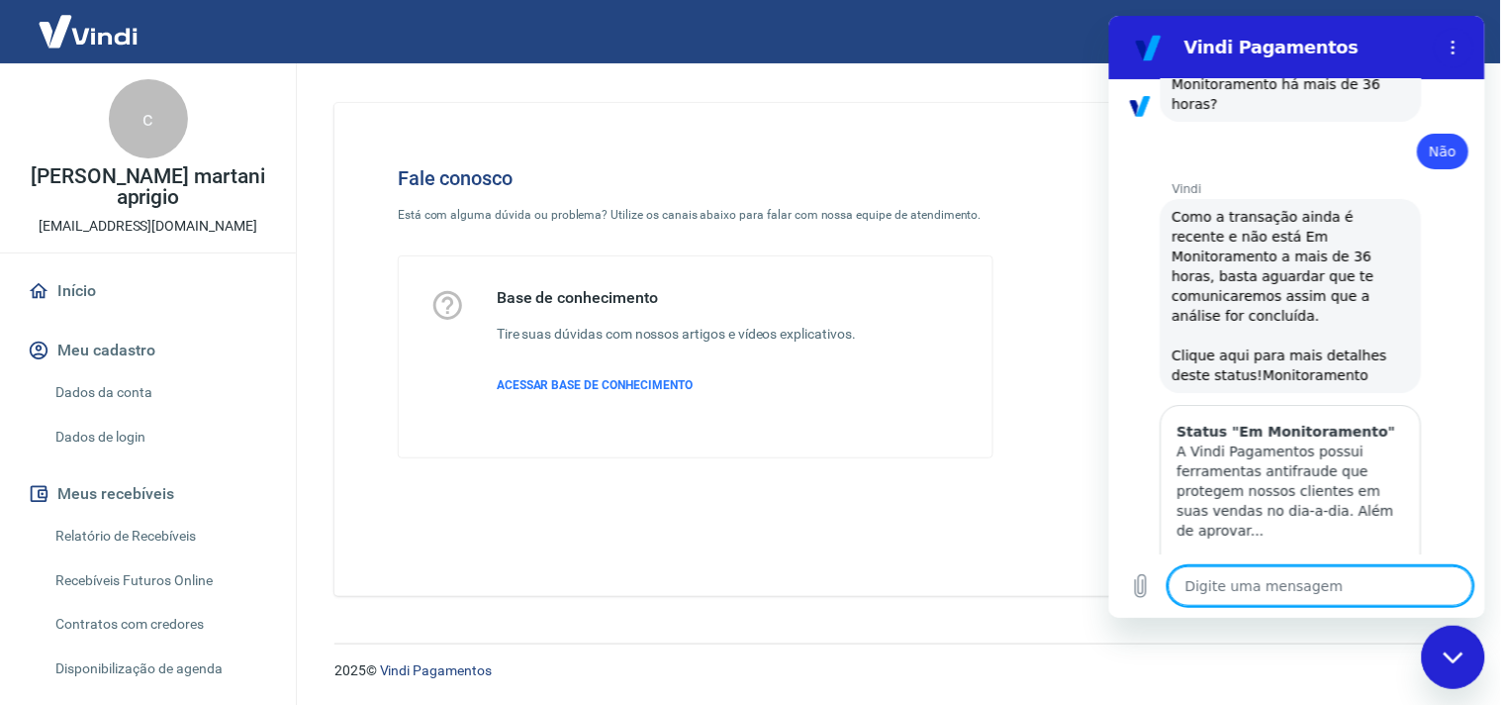
type textarea "x"
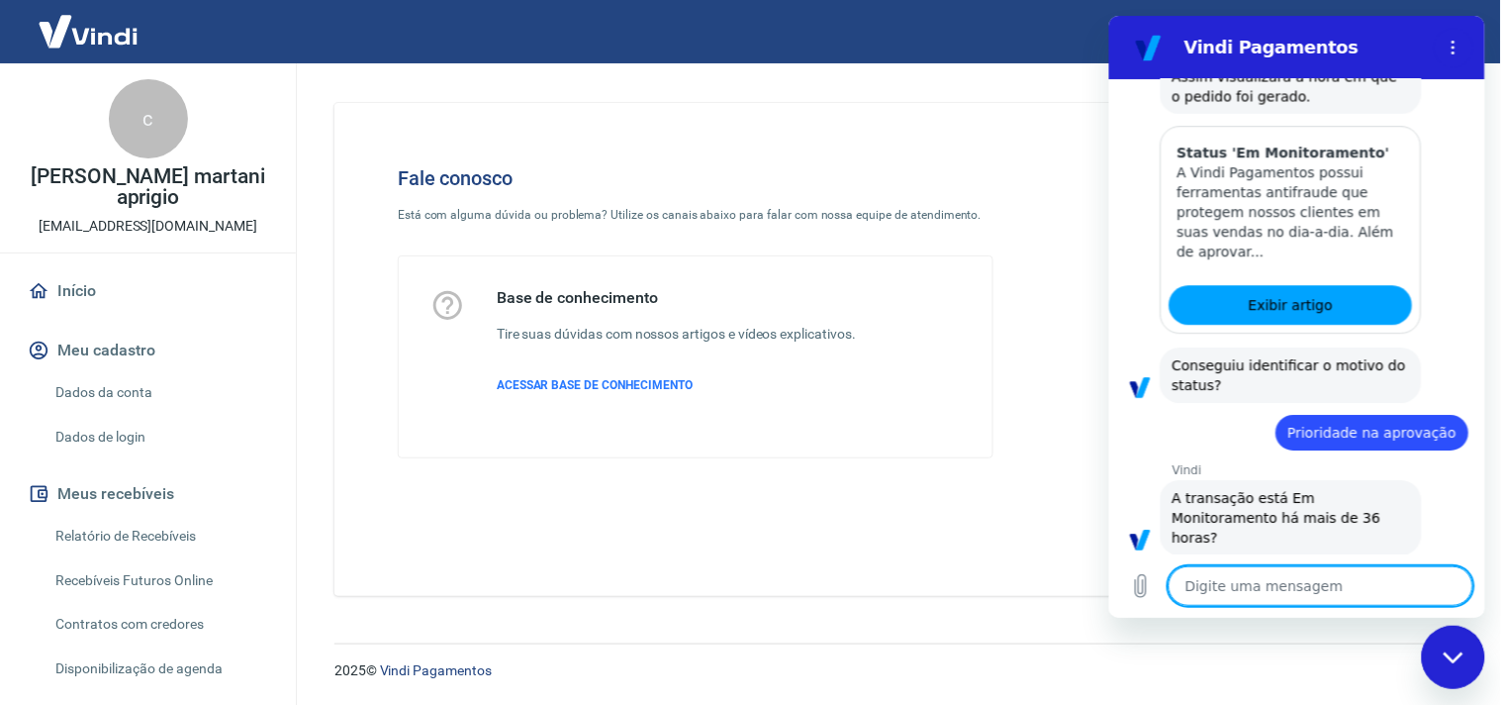
scroll to position [970, 0]
